Goal: Information Seeking & Learning: Learn about a topic

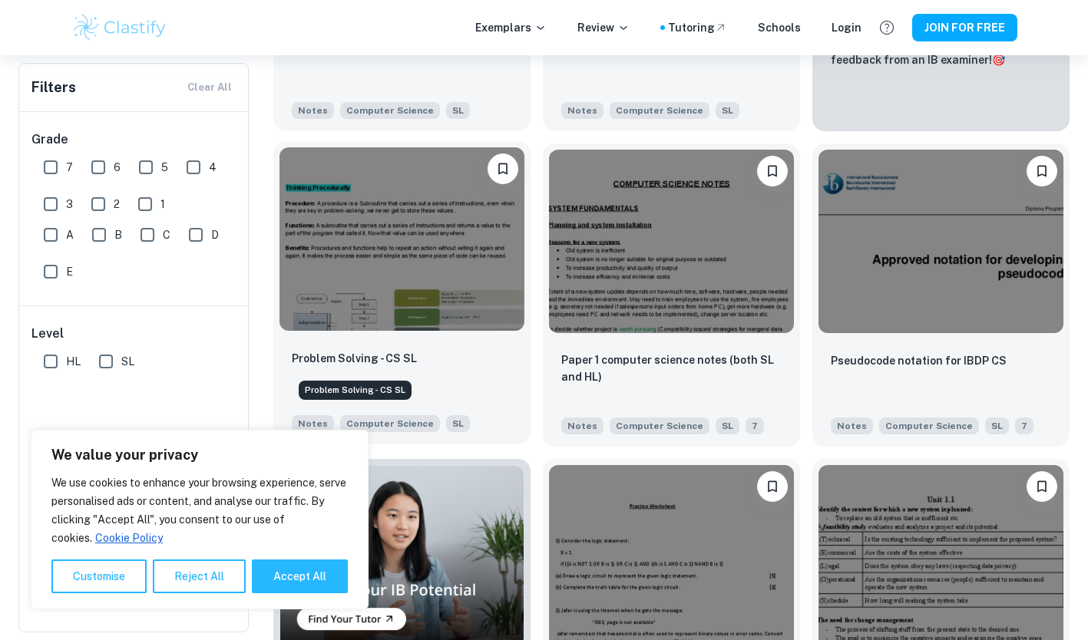
scroll to position [579, 0]
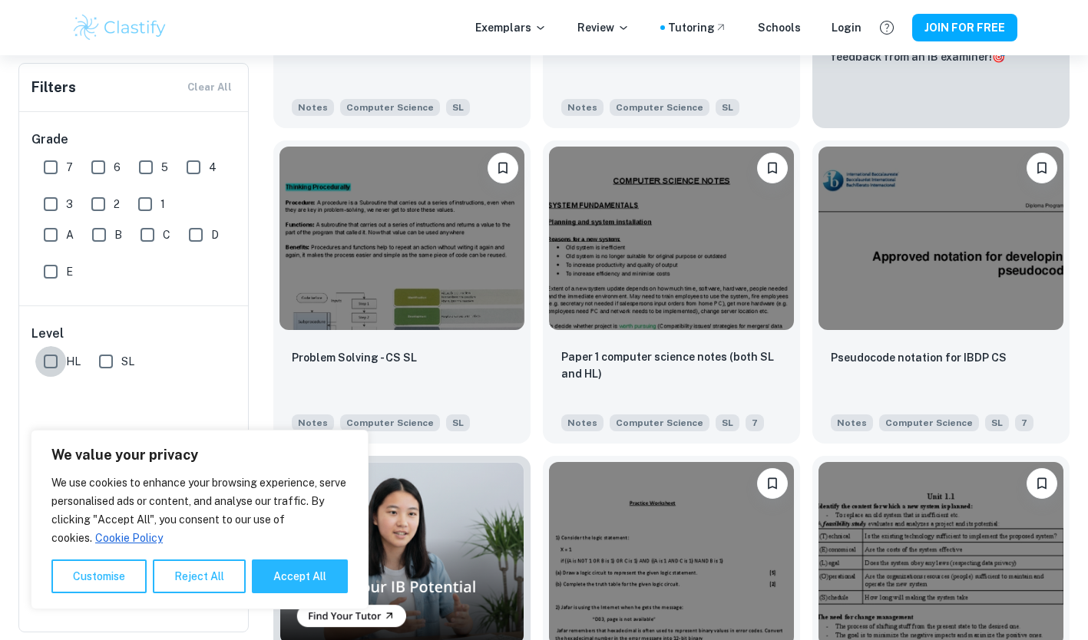
click at [48, 358] on input "HL" at bounding box center [50, 361] width 31 height 31
checkbox input "true"
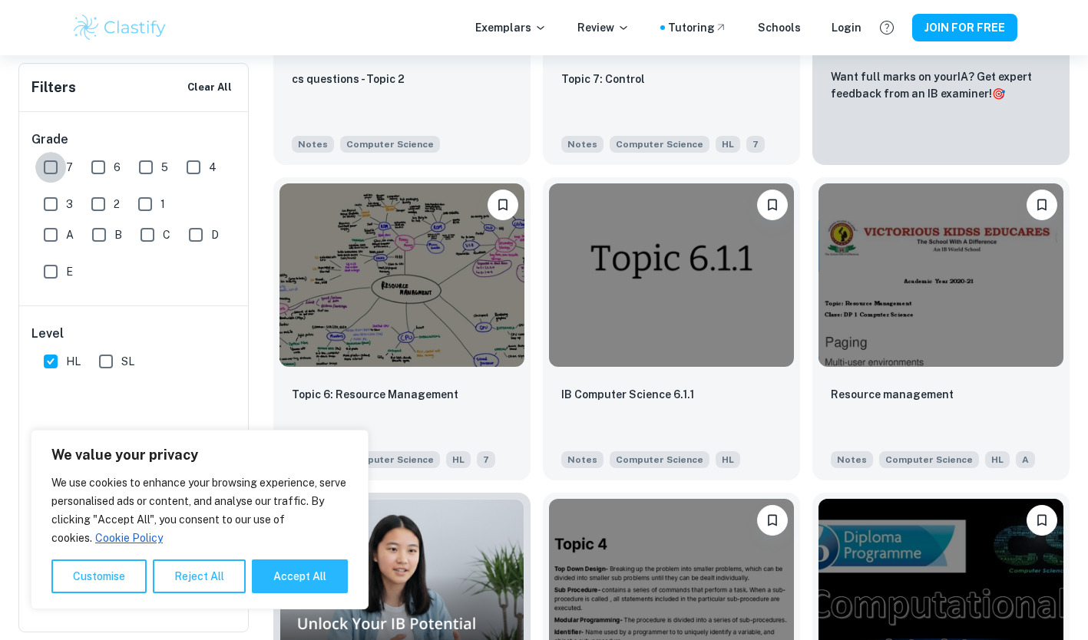
click at [50, 160] on input "7" at bounding box center [50, 167] width 31 height 31
checkbox input "true"
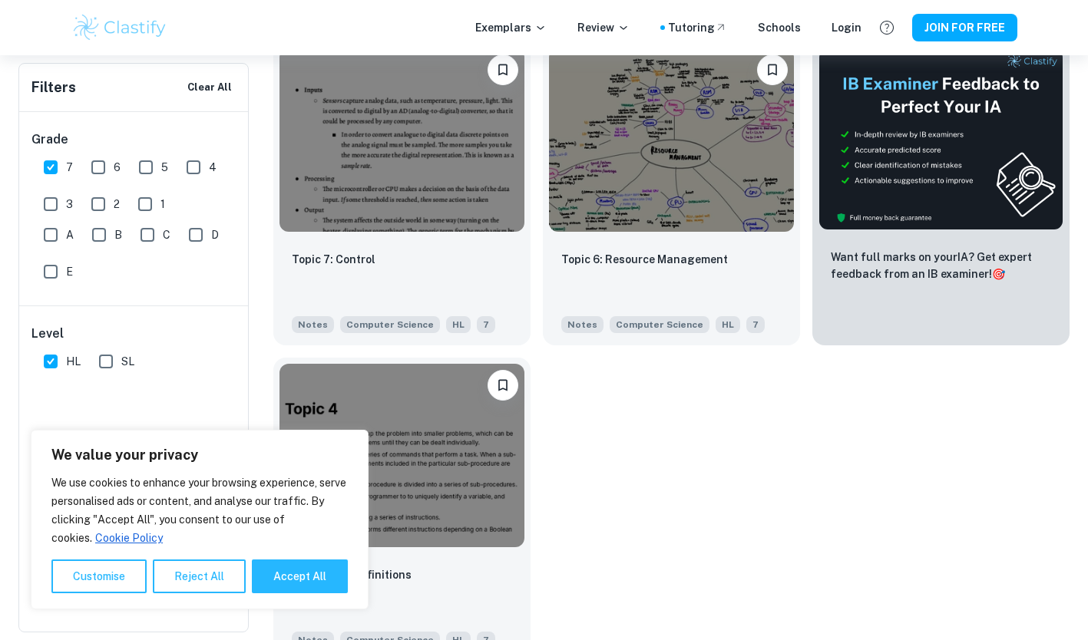
scroll to position [399, 0]
click at [50, 355] on input "HL" at bounding box center [50, 361] width 31 height 31
checkbox input "false"
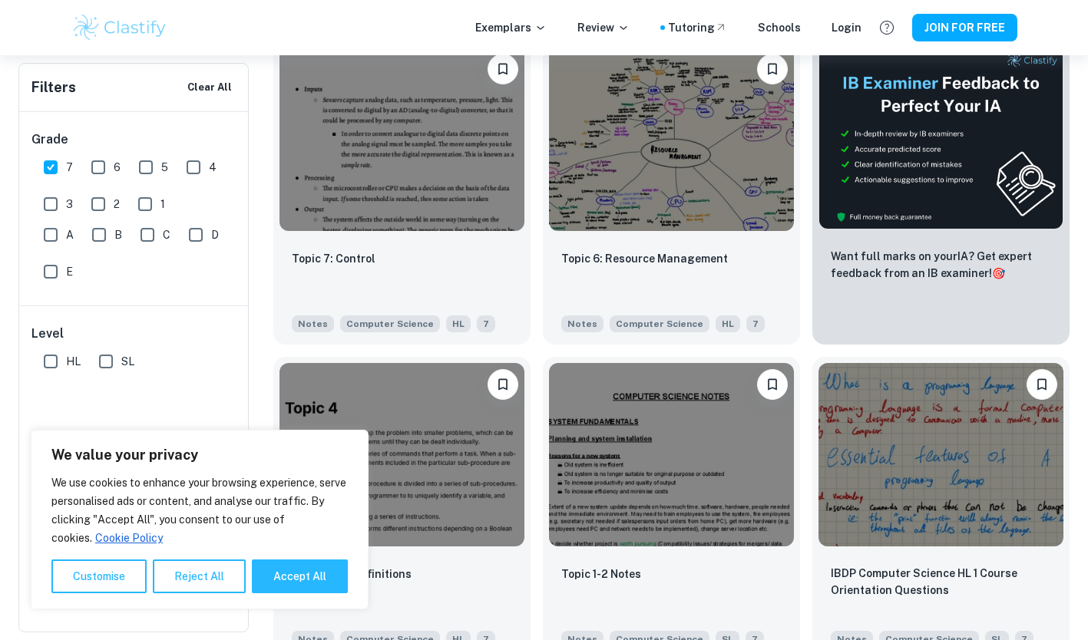
click at [107, 361] on input "SL" at bounding box center [106, 361] width 31 height 31
checkbox input "true"
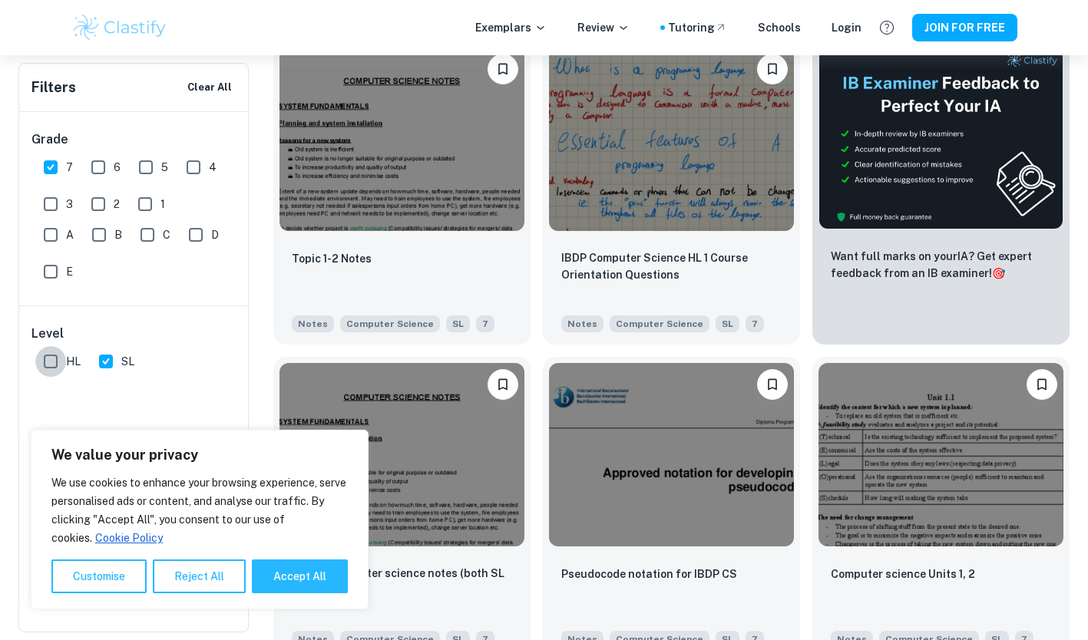
click at [45, 360] on input "HL" at bounding box center [50, 361] width 31 height 31
checkbox input "true"
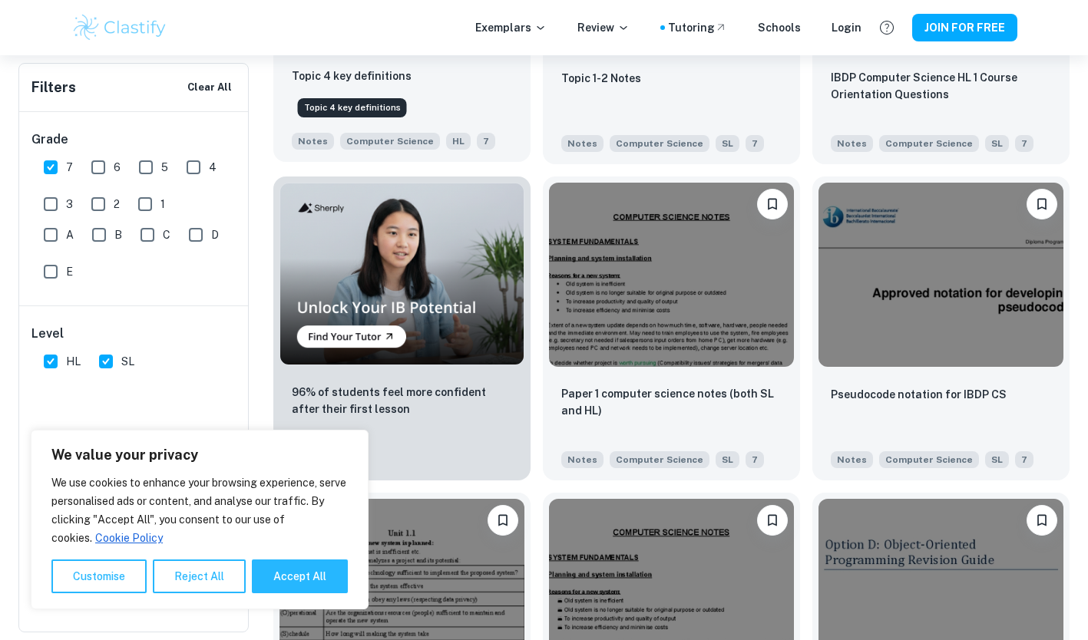
scroll to position [896, 0]
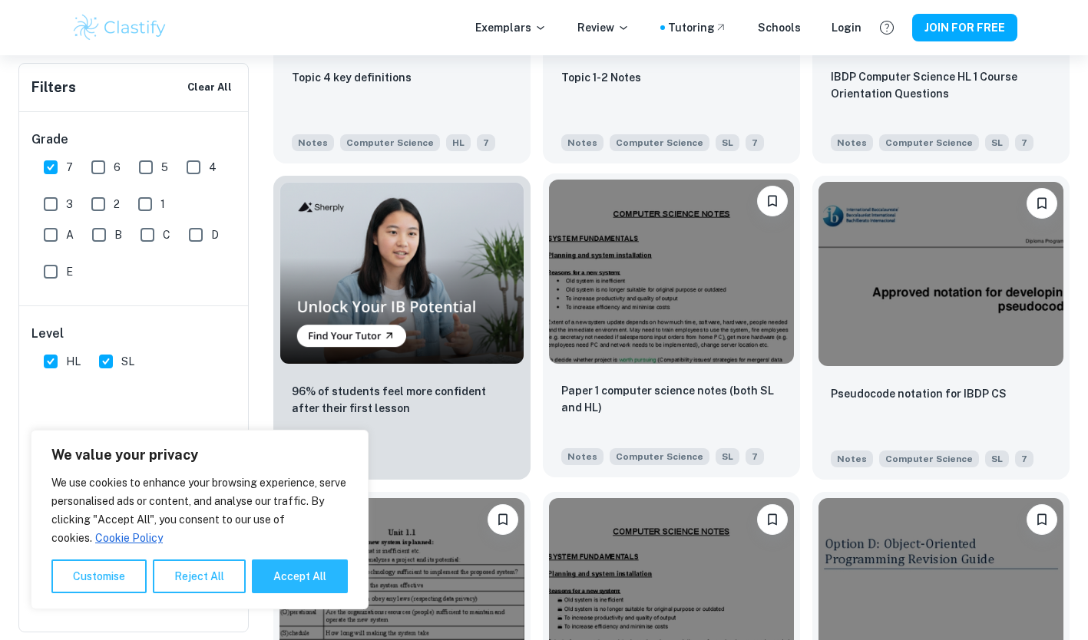
click at [605, 360] on img at bounding box center [671, 271] width 245 height 183
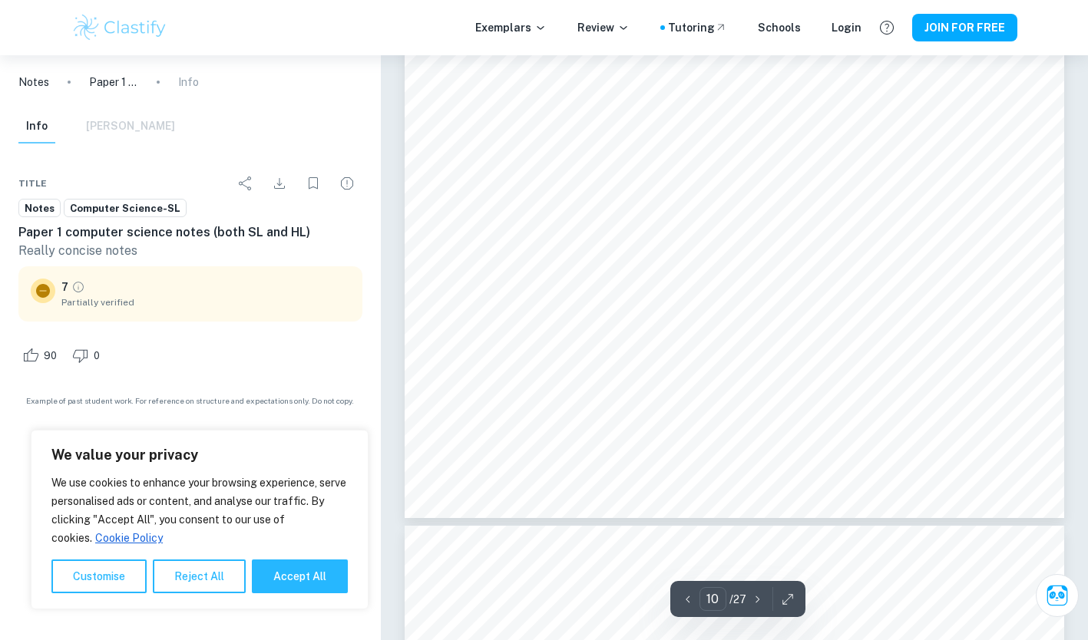
scroll to position [9465, 0]
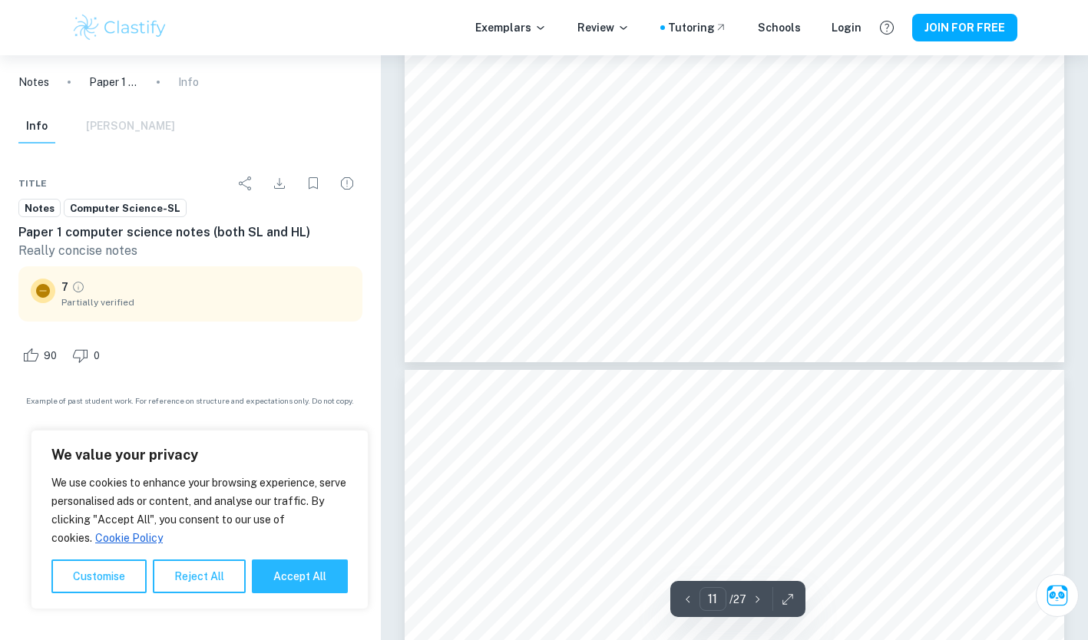
type input "10"
click at [107, 78] on p "Paper 1 computer science notes (both SL and HL)" at bounding box center [113, 82] width 49 height 17
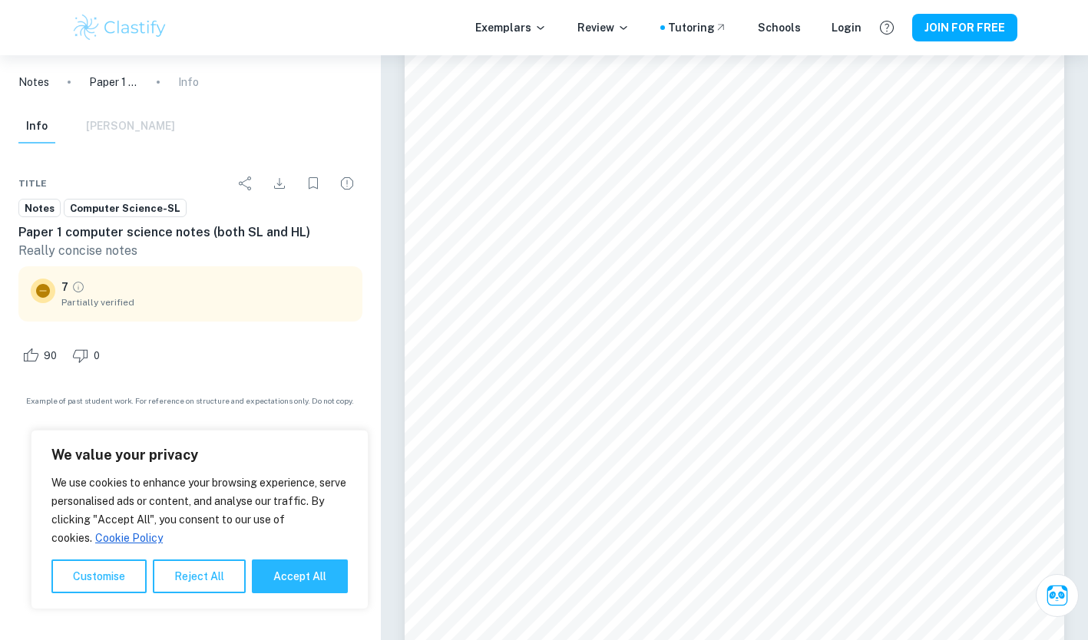
click at [45, 78] on p "Notes" at bounding box center [33, 82] width 31 height 17
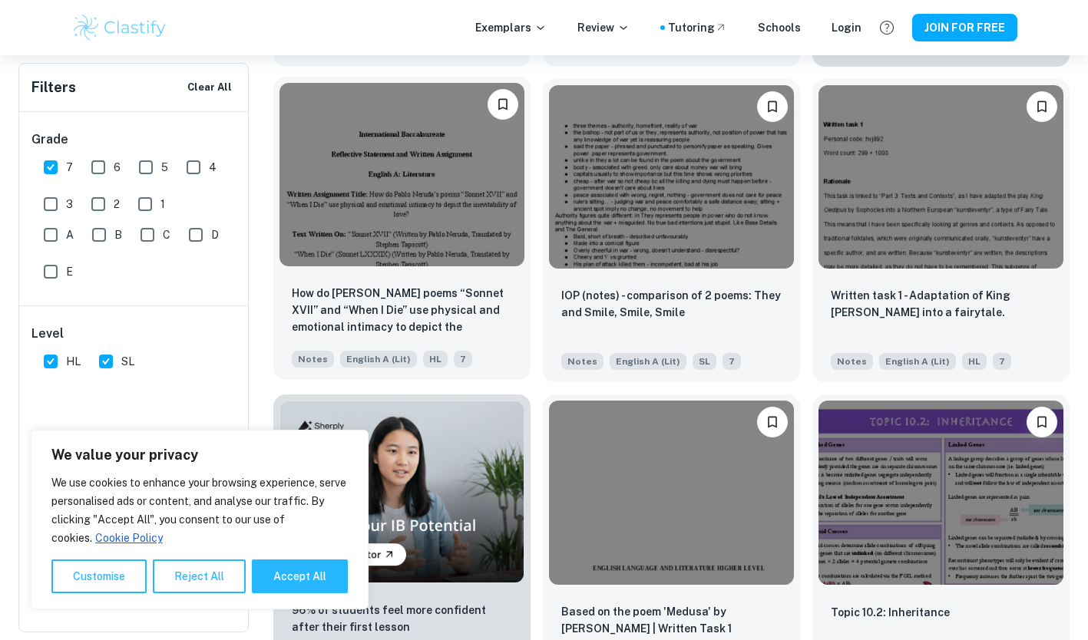
scroll to position [707, 0]
